Goal: Check status: Check status

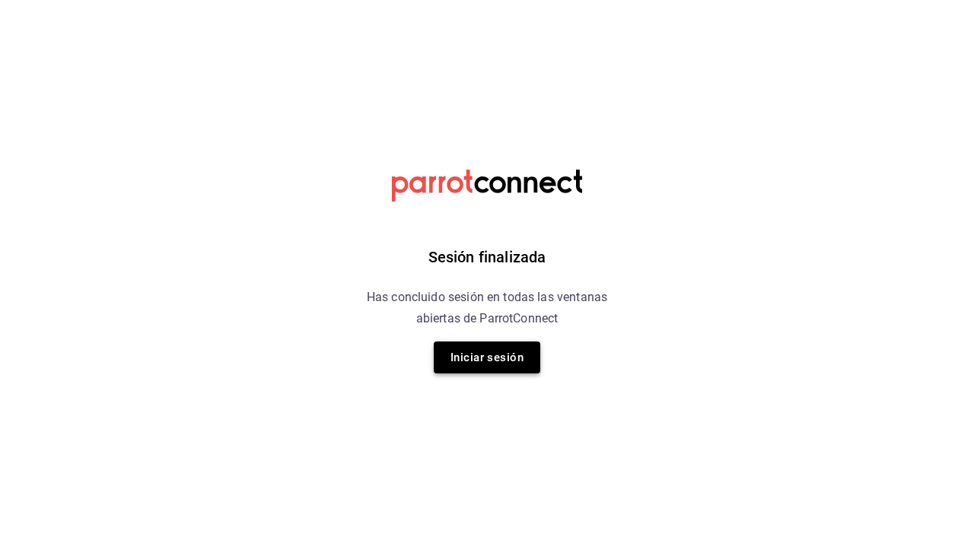
click at [511, 360] on button "Iniciar sesión" at bounding box center [487, 358] width 107 height 32
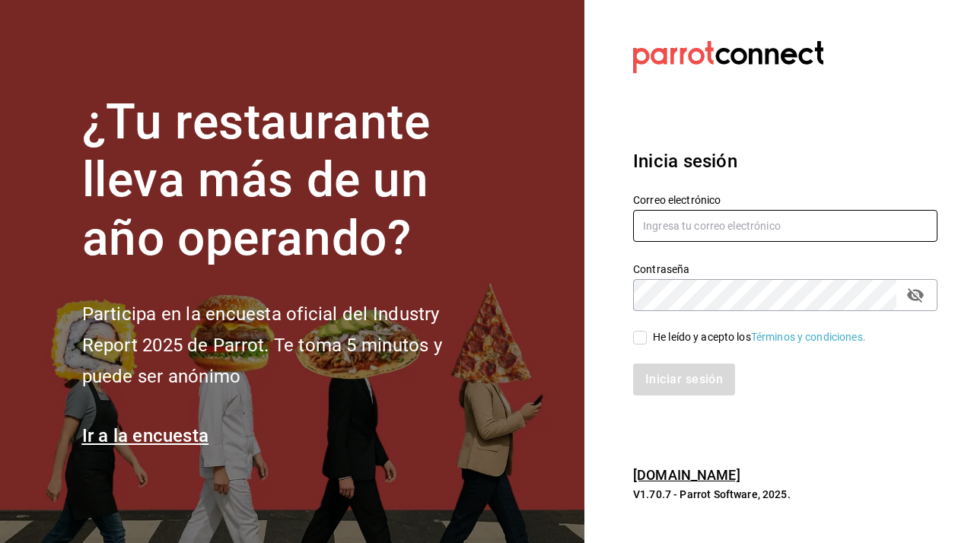
type input "javiersandovalm8@gmail.com"
click at [643, 332] on input "He leído y acepto los Términos y condiciones." at bounding box center [640, 338] width 14 height 14
checkbox input "true"
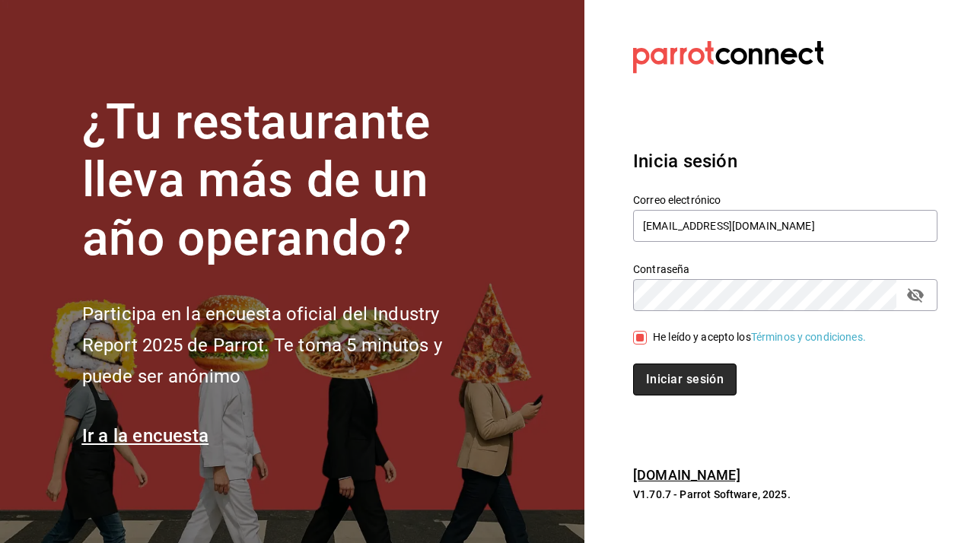
click at [662, 369] on button "Iniciar sesión" at bounding box center [684, 380] width 103 height 32
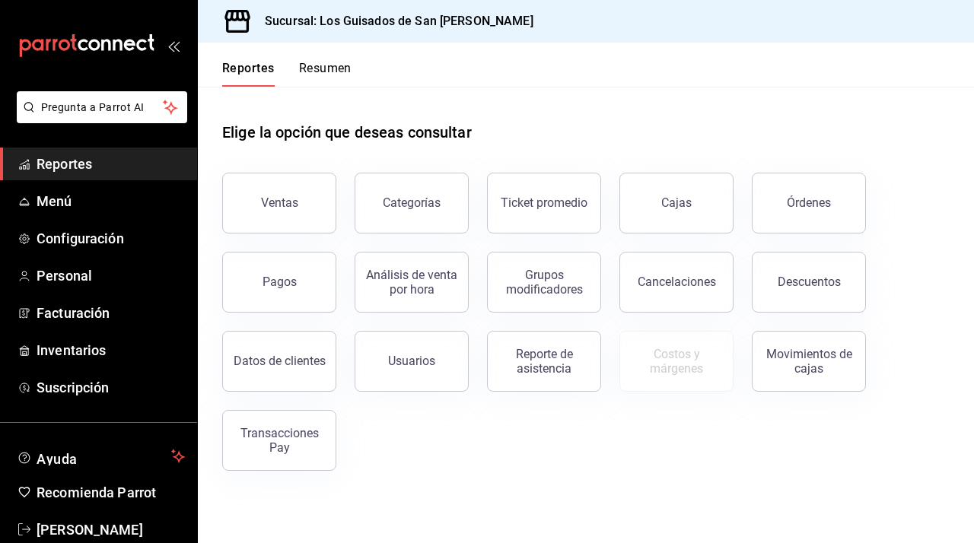
click at [307, 64] on button "Resumen" at bounding box center [325, 74] width 52 height 26
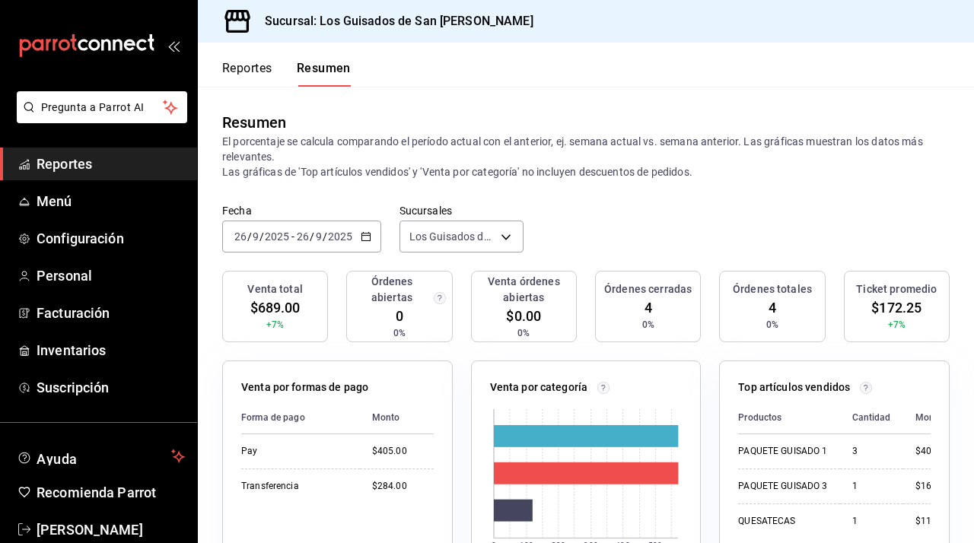
click at [376, 244] on div "[DATE] [DATE] - [DATE] [DATE]" at bounding box center [301, 237] width 159 height 32
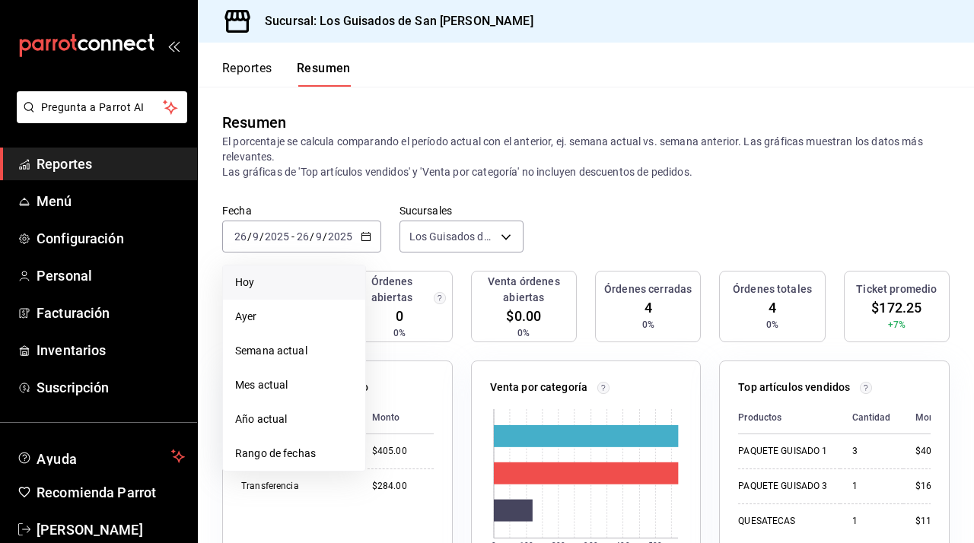
click at [325, 290] on span "Hoy" at bounding box center [294, 283] width 118 height 16
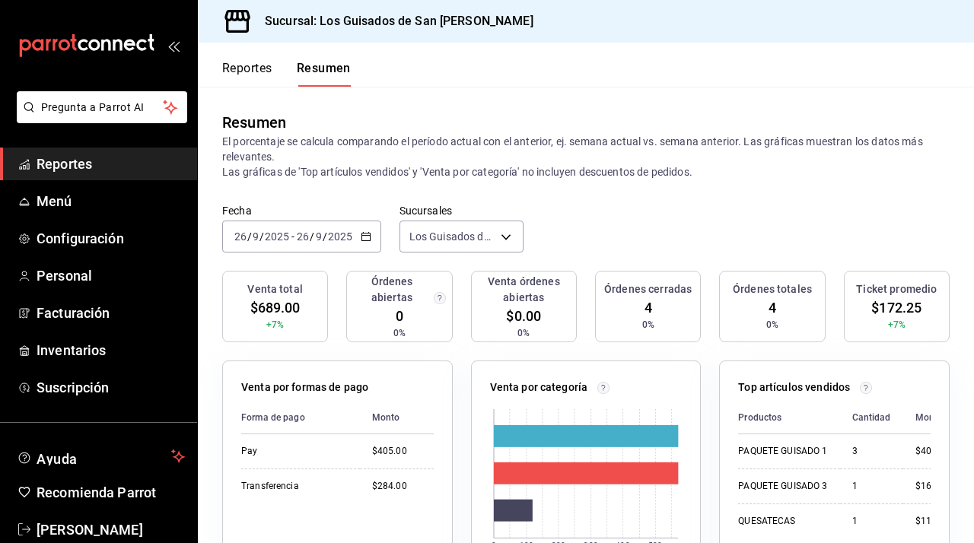
click at [372, 240] on div "[DATE] [DATE] - [DATE] [DATE]" at bounding box center [301, 237] width 159 height 32
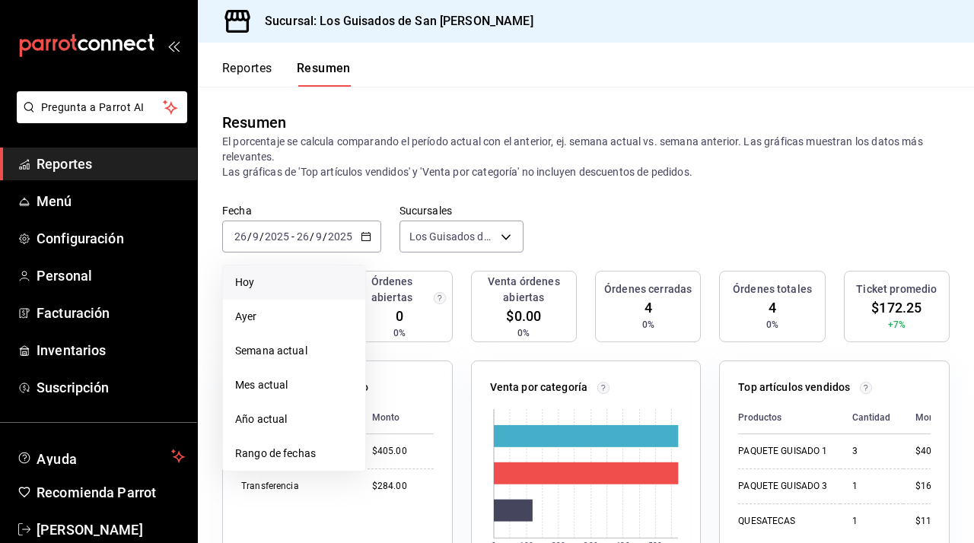
click at [332, 285] on span "Hoy" at bounding box center [294, 283] width 118 height 16
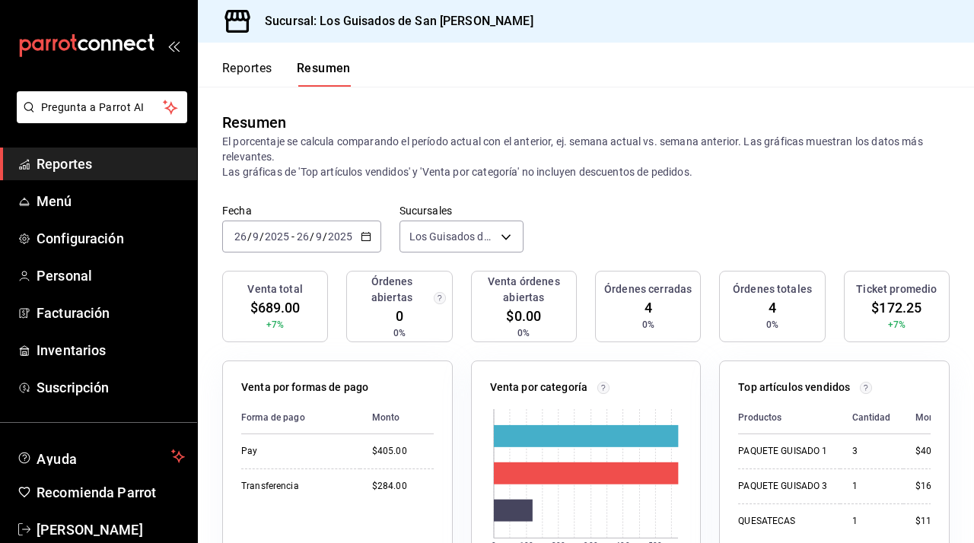
click at [315, 232] on input "9" at bounding box center [319, 237] width 8 height 12
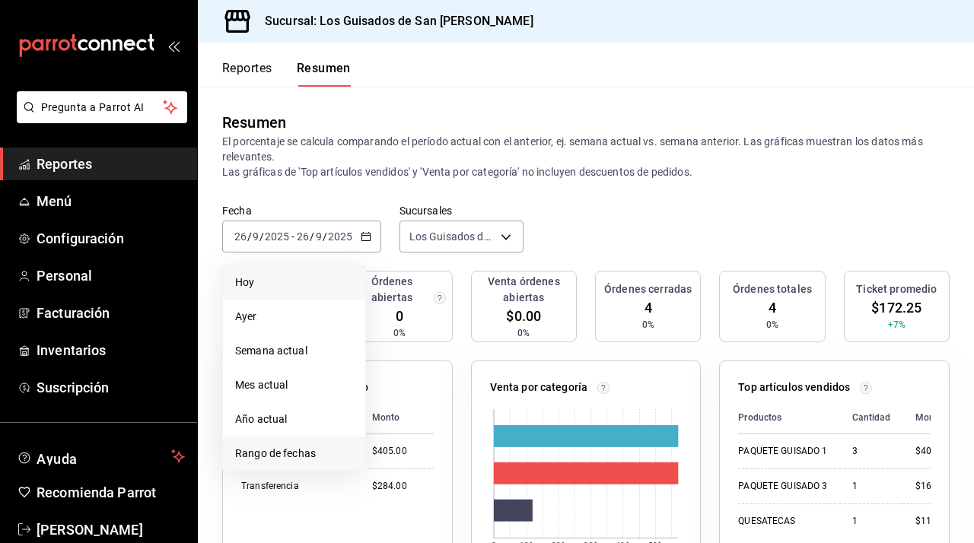
click at [262, 451] on span "Rango de fechas" at bounding box center [294, 454] width 118 height 16
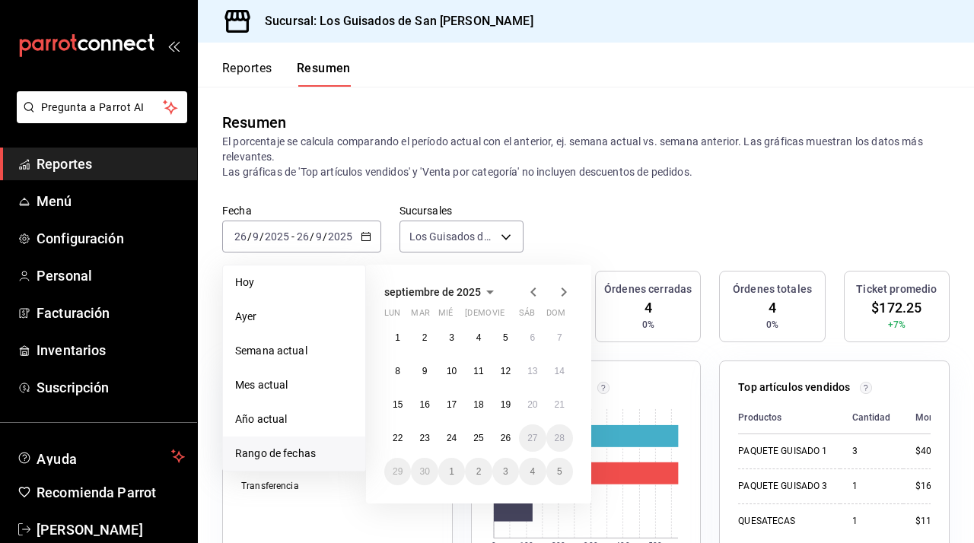
click at [482, 289] on icon "button" at bounding box center [490, 292] width 18 height 18
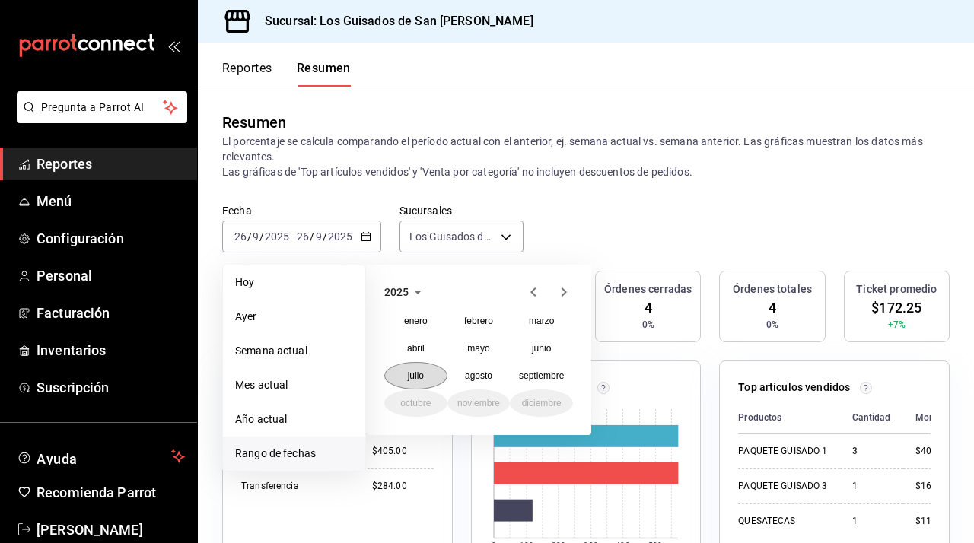
click at [437, 369] on button "julio" at bounding box center [415, 375] width 63 height 27
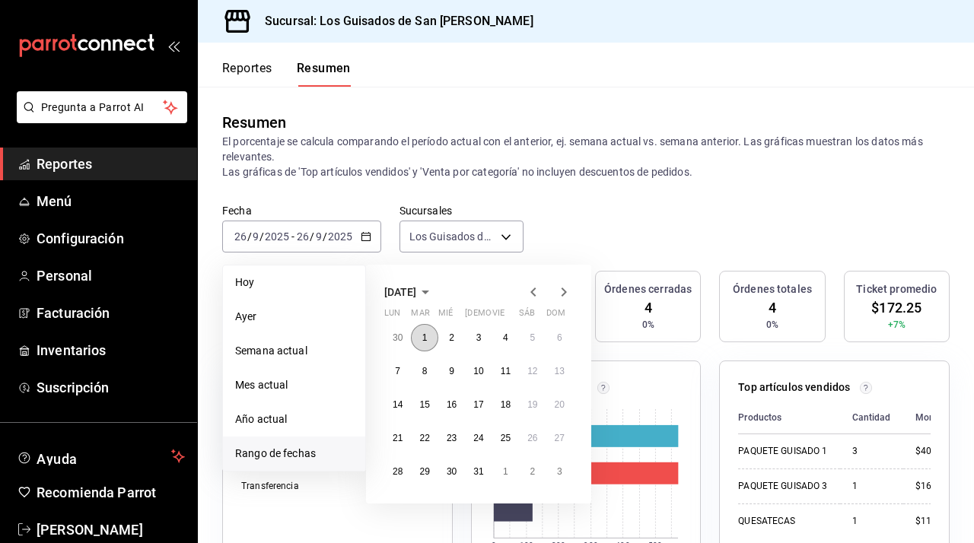
click at [434, 336] on button "1" at bounding box center [424, 337] width 27 height 27
click at [486, 473] on button "31" at bounding box center [478, 471] width 27 height 27
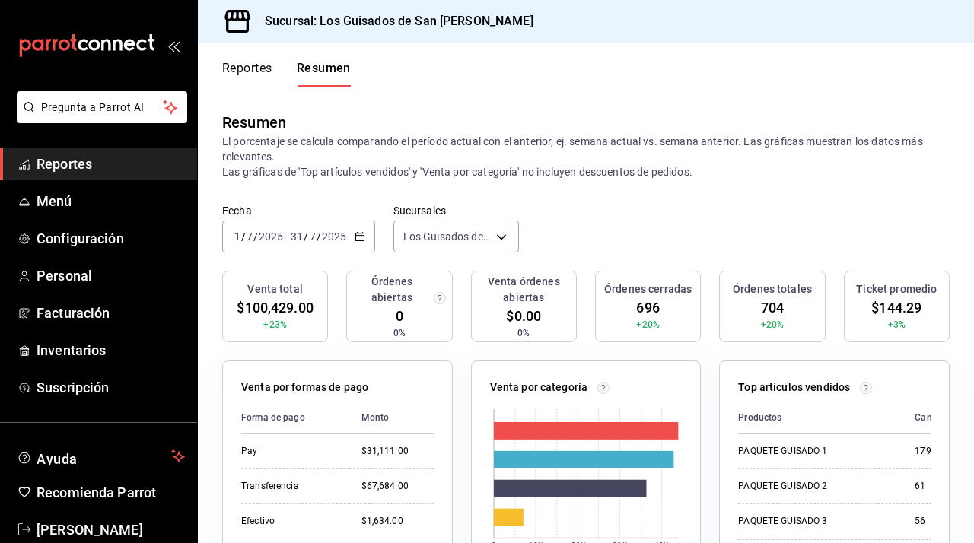
click at [355, 231] on icon "button" at bounding box center [360, 236] width 11 height 11
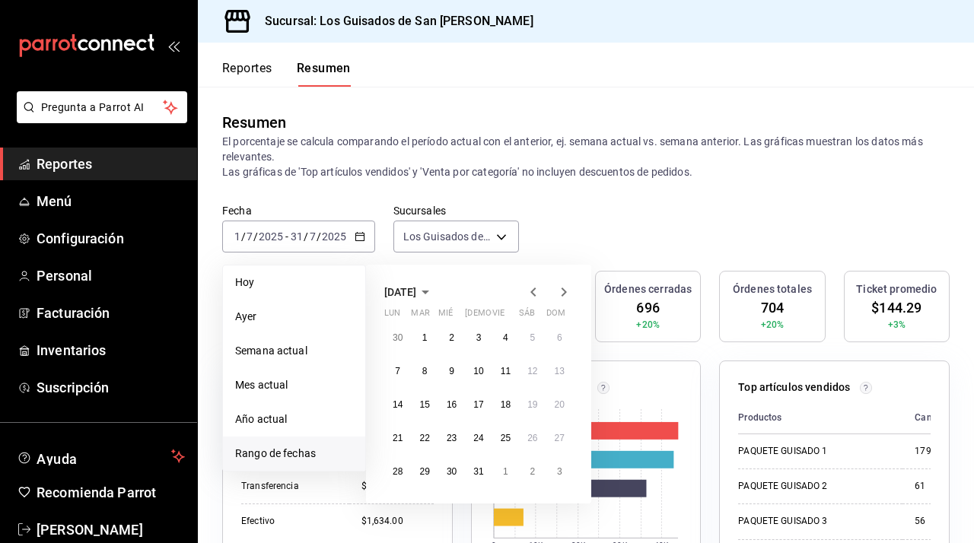
click at [464, 291] on div "[DATE]" at bounding box center [478, 292] width 189 height 18
click at [434, 291] on icon "button" at bounding box center [425, 292] width 18 height 18
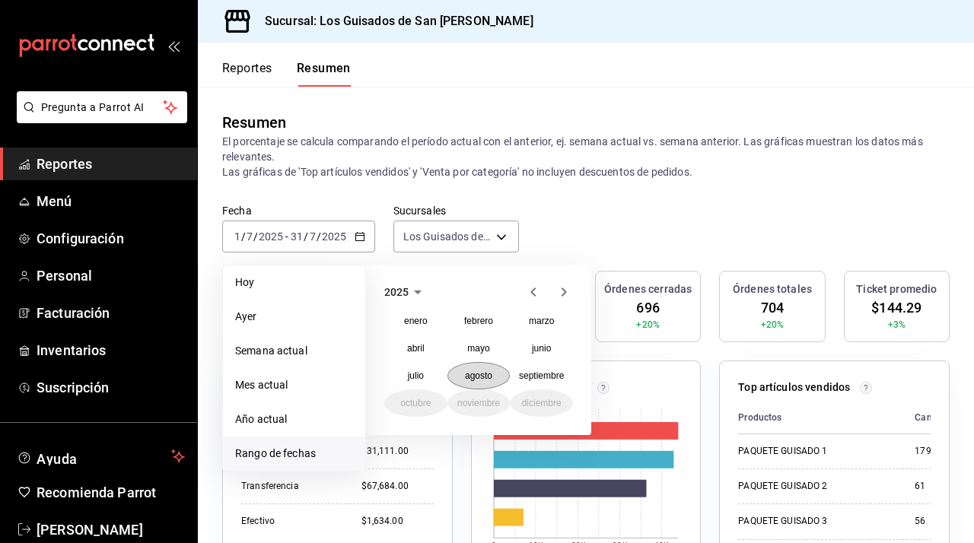
click at [457, 368] on button "agosto" at bounding box center [478, 375] width 63 height 27
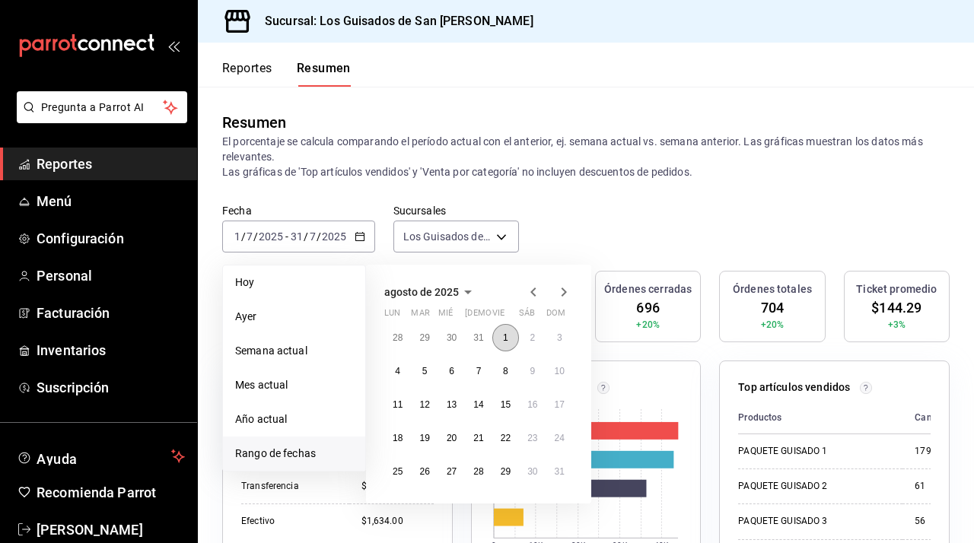
click at [498, 336] on button "1" at bounding box center [505, 337] width 27 height 27
click at [558, 475] on abbr "31" at bounding box center [560, 471] width 10 height 11
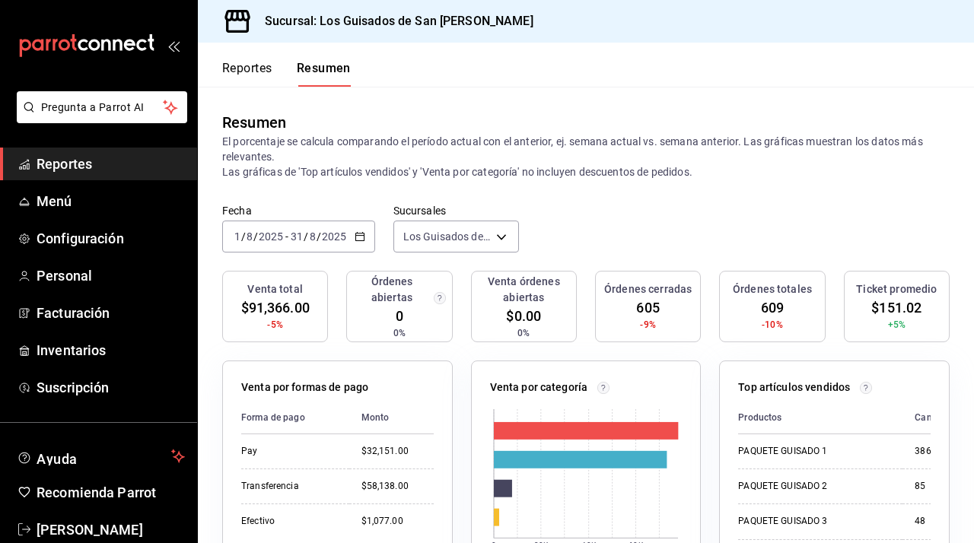
click at [350, 240] on div "[DATE] [DATE] - [DATE] [DATE]" at bounding box center [298, 237] width 153 height 32
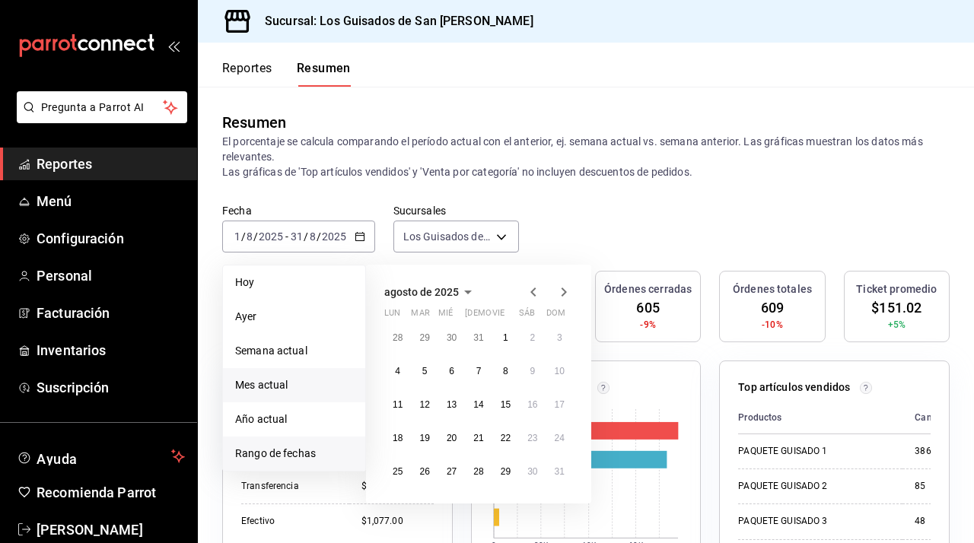
click at [309, 388] on span "Mes actual" at bounding box center [294, 385] width 118 height 16
